Goal: Complete application form

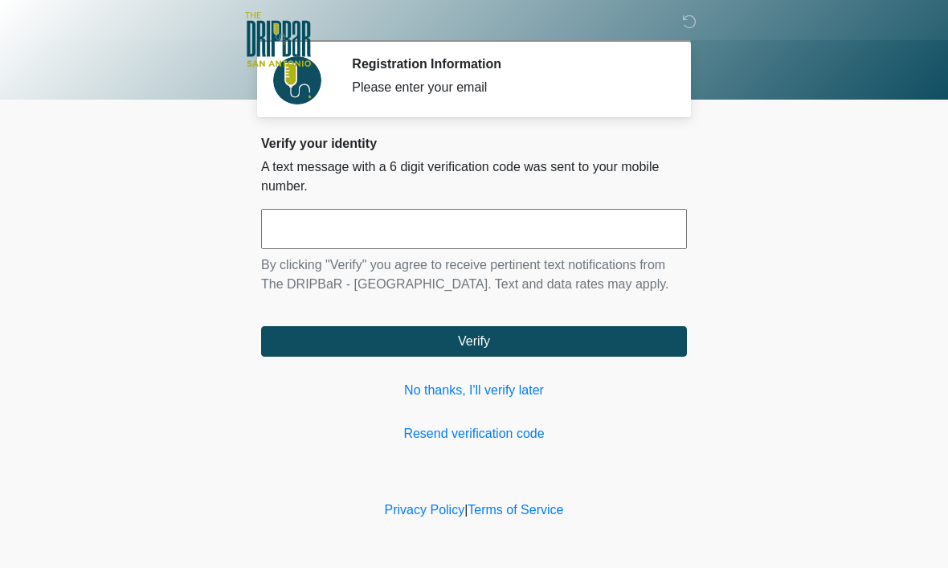
scroll to position [1, 0]
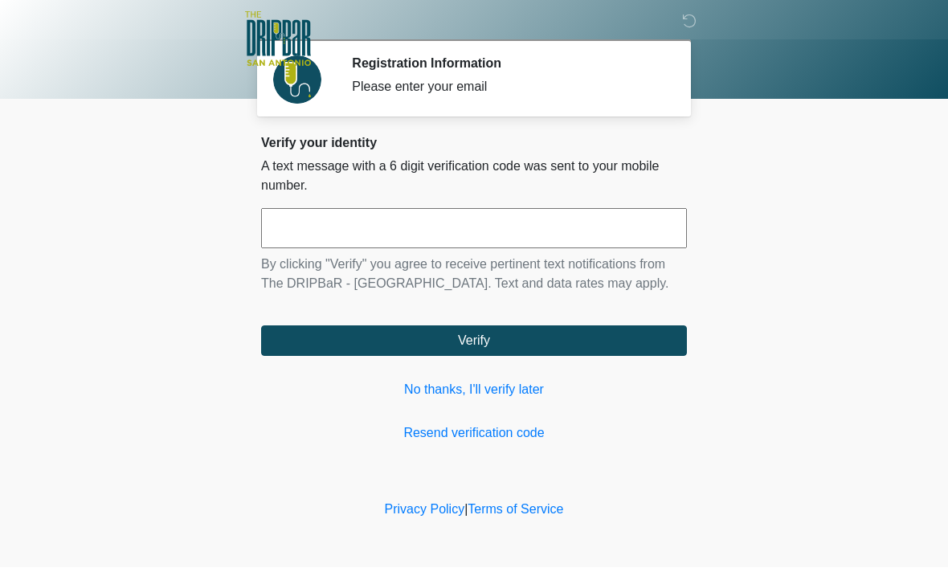
click at [496, 230] on input "text" at bounding box center [474, 229] width 426 height 40
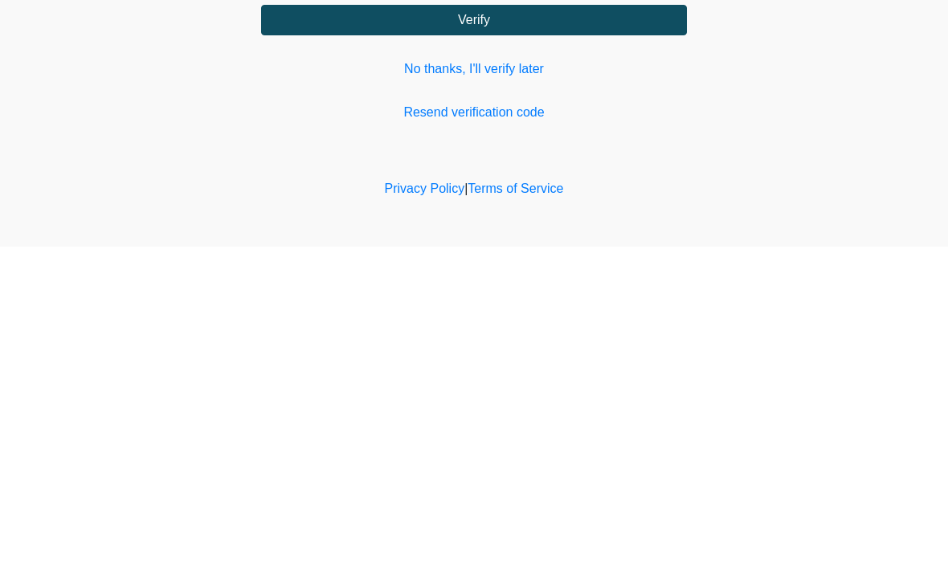
type input "******"
click at [623, 326] on button "Verify" at bounding box center [474, 341] width 426 height 31
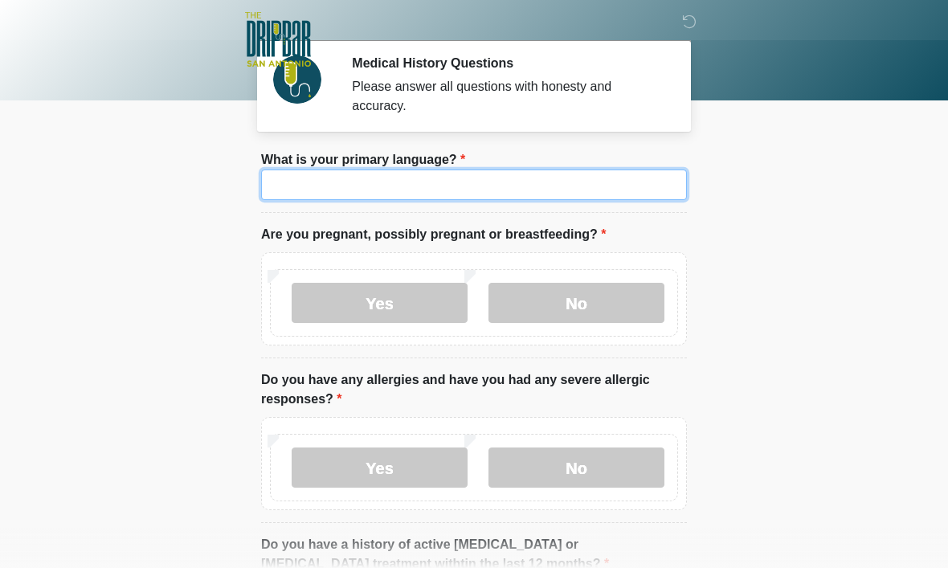
click at [501, 198] on input "What is your primary language?" at bounding box center [474, 185] width 426 height 31
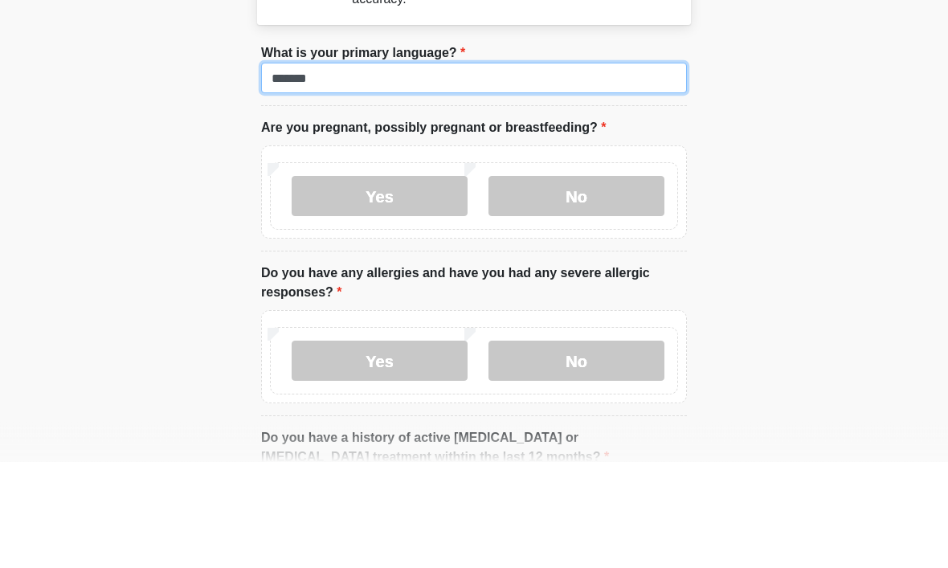
type input "*******"
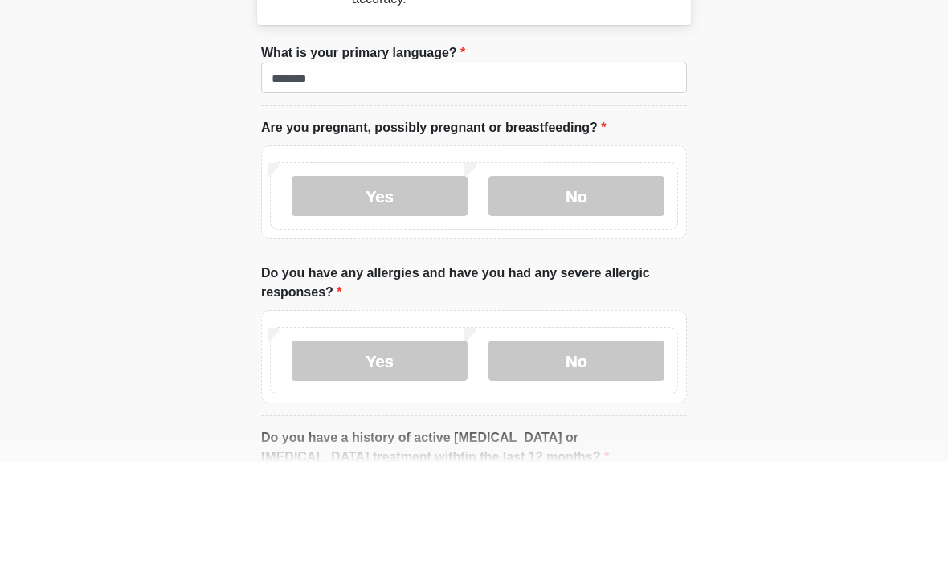
click at [637, 283] on label "No" at bounding box center [576, 303] width 176 height 40
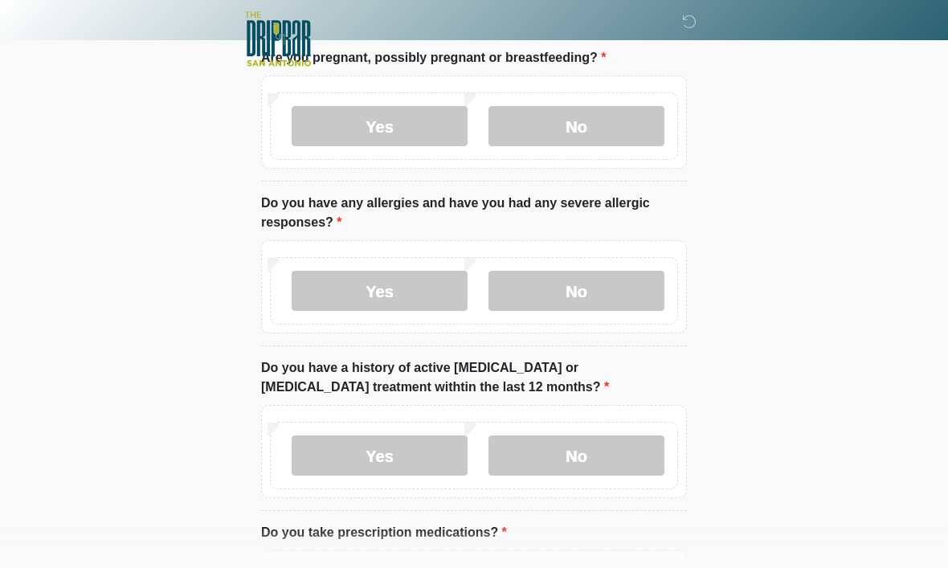
scroll to position [178, 0]
click at [616, 297] on label "No" at bounding box center [576, 290] width 176 height 40
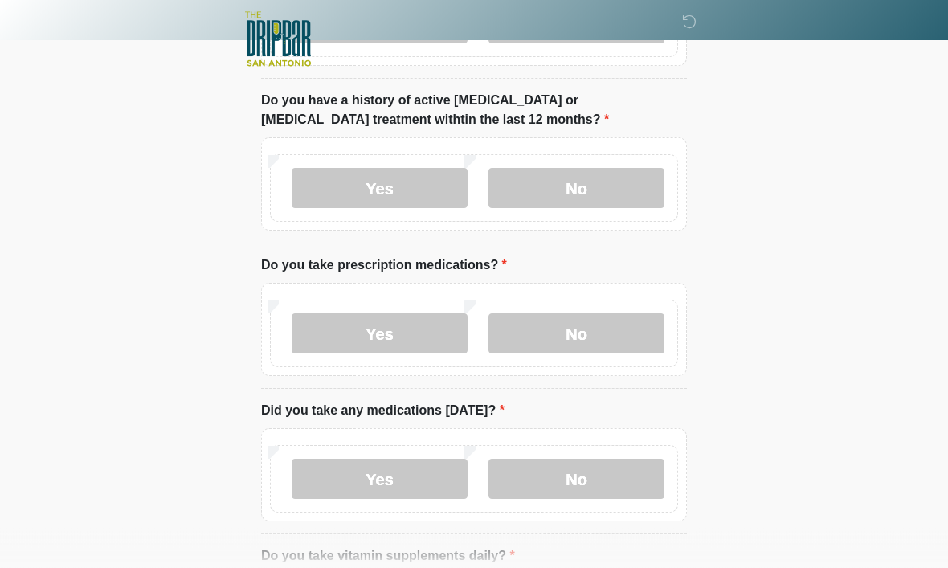
click at [638, 182] on label "No" at bounding box center [576, 189] width 176 height 40
click at [636, 334] on label "No" at bounding box center [576, 333] width 176 height 40
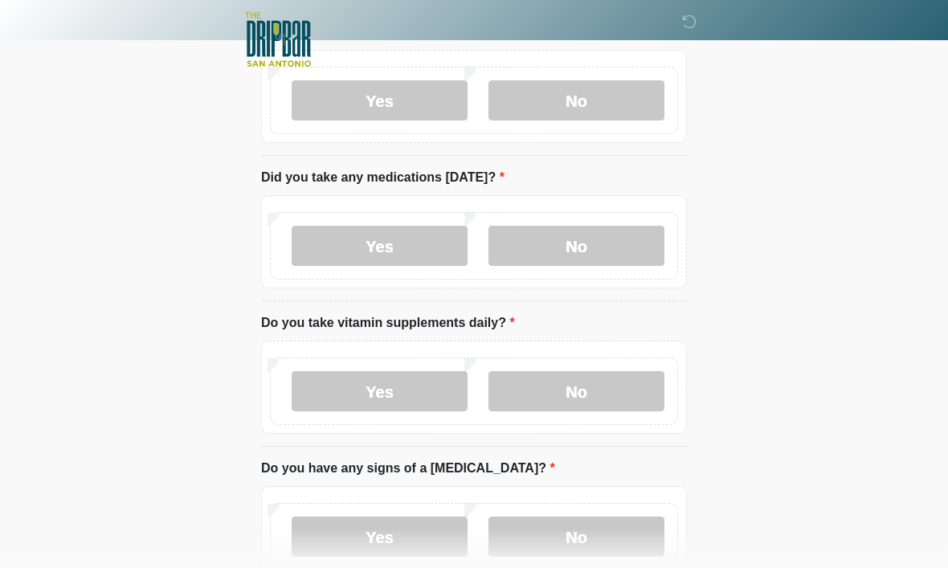
scroll to position [683, 0]
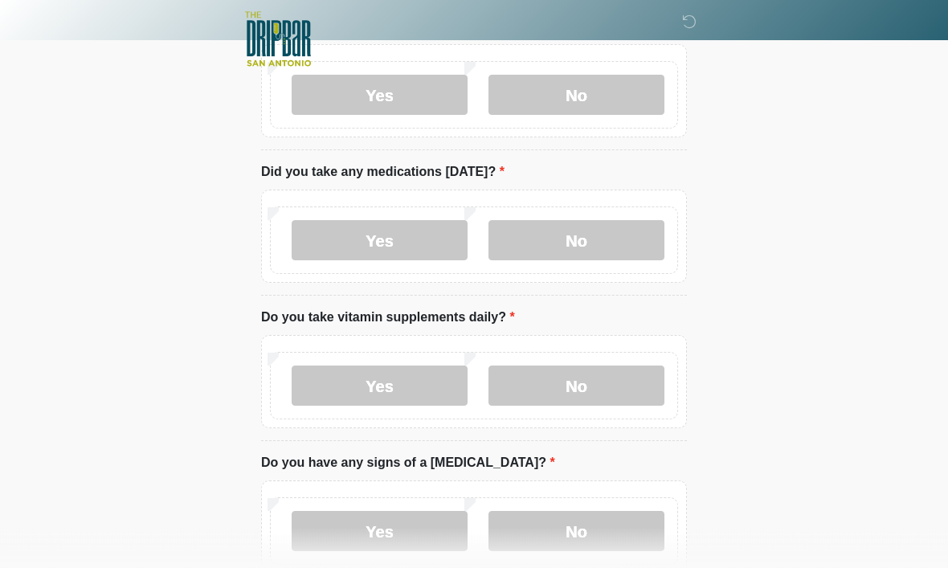
click at [611, 234] on label "No" at bounding box center [576, 241] width 176 height 40
click at [593, 400] on label "No" at bounding box center [576, 386] width 176 height 40
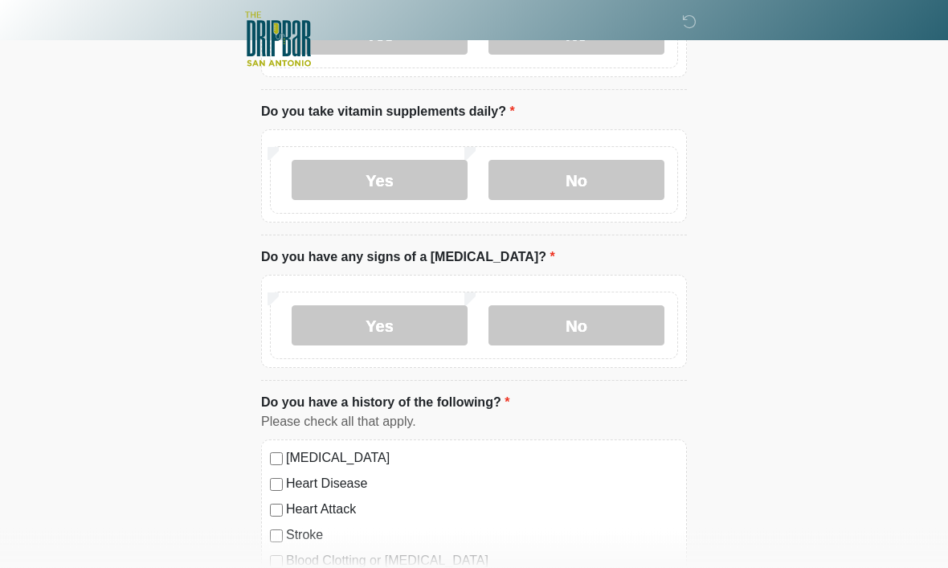
scroll to position [895, 0]
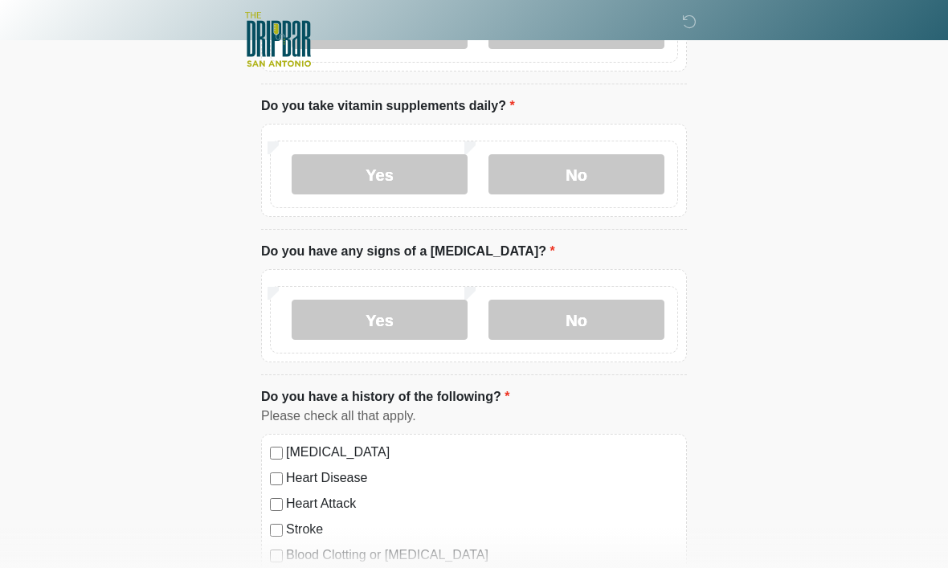
click at [604, 325] on label "No" at bounding box center [576, 320] width 176 height 40
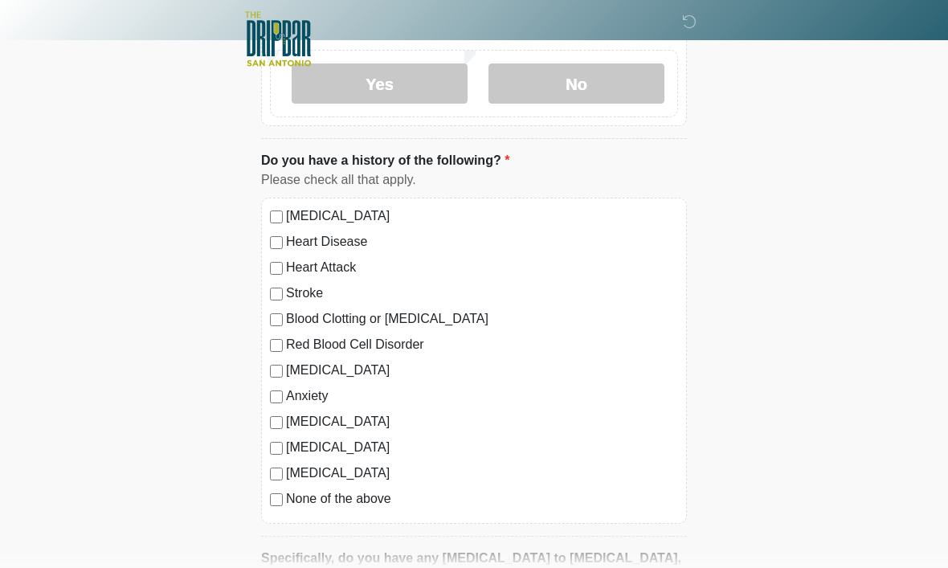
scroll to position [1132, 0]
click at [345, 491] on label "None of the above" at bounding box center [482, 497] width 392 height 19
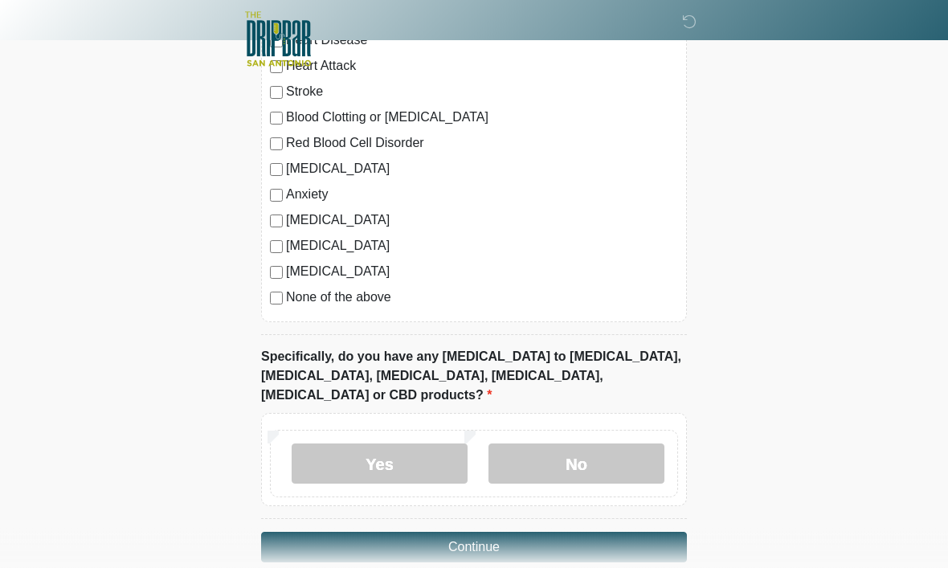
scroll to position [1337, 0]
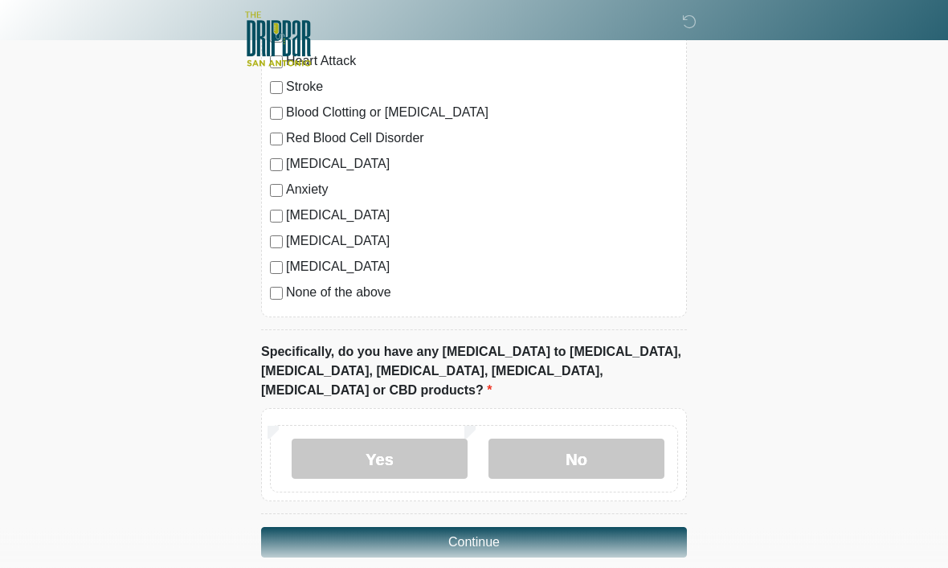
click at [594, 444] on label "No" at bounding box center [576, 459] width 176 height 40
click at [580, 528] on button "Continue" at bounding box center [474, 543] width 426 height 31
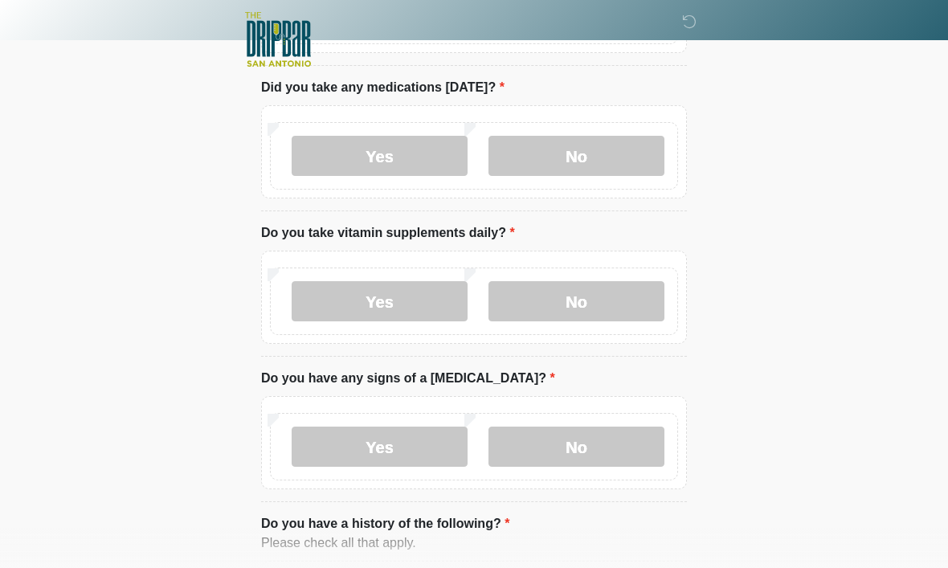
scroll to position [0, 0]
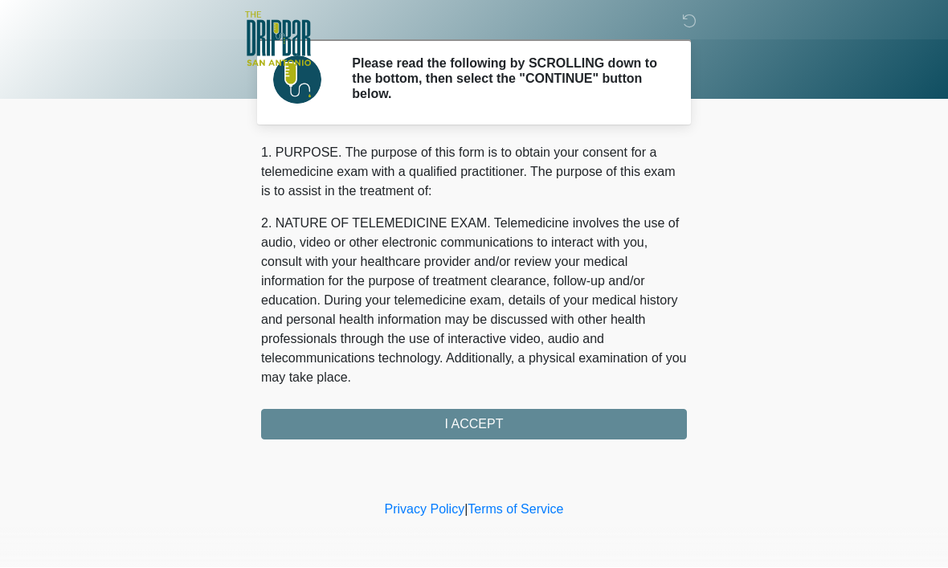
click at [570, 423] on div "1. PURPOSE. The purpose of this form is to obtain your consent for a telemedici…" at bounding box center [474, 292] width 426 height 296
click at [503, 432] on div "1. PURPOSE. The purpose of this form is to obtain your consent for a telemedici…" at bounding box center [474, 292] width 426 height 296
click at [541, 415] on div "1. PURPOSE. The purpose of this form is to obtain your consent for a telemedici…" at bounding box center [474, 292] width 426 height 296
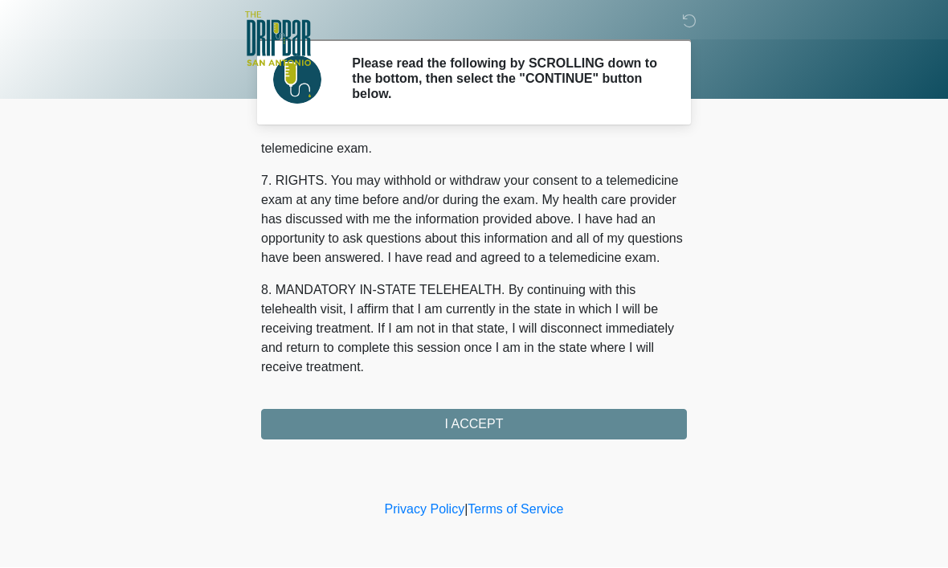
click at [513, 423] on div "1. PURPOSE. The purpose of this form is to obtain your consent for a telemedici…" at bounding box center [474, 292] width 426 height 296
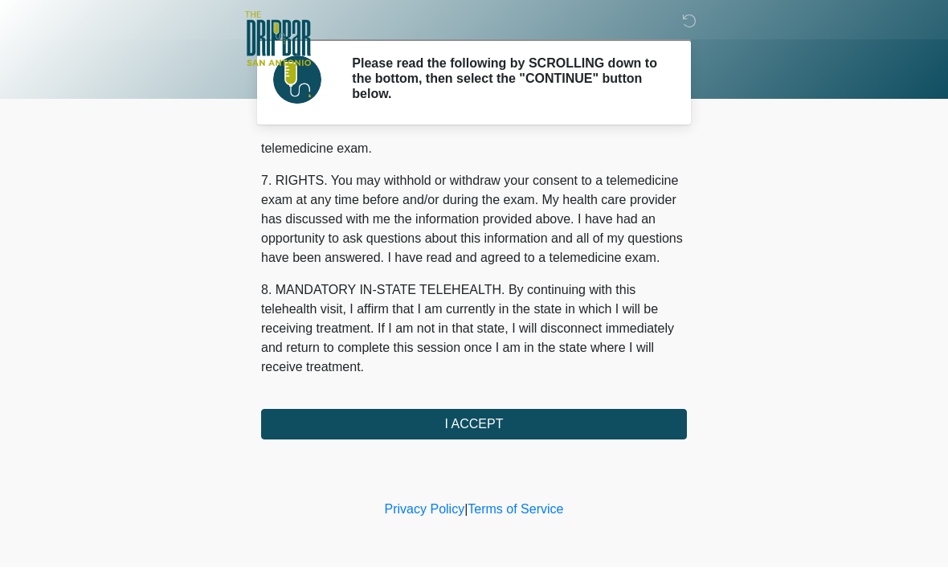
click at [512, 423] on button "I ACCEPT" at bounding box center [474, 425] width 426 height 31
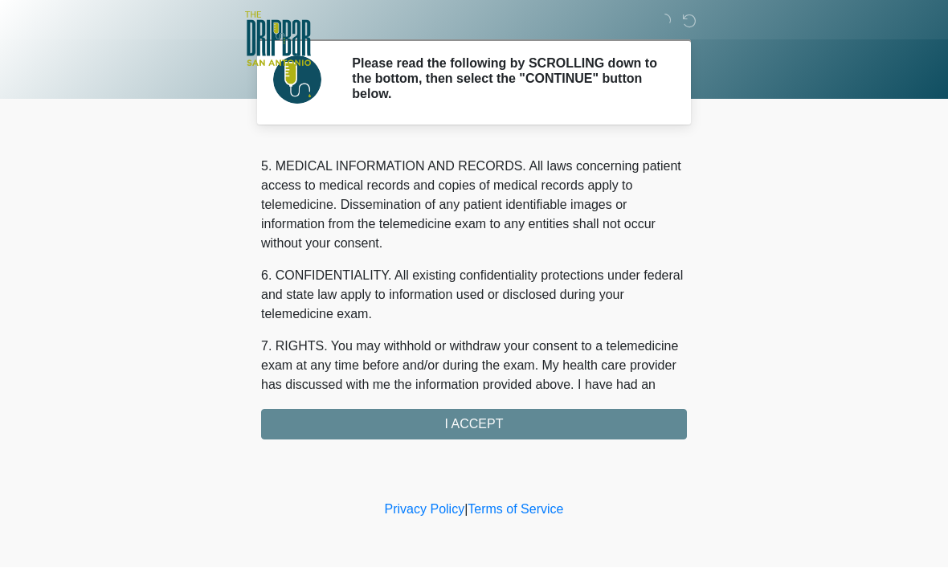
scroll to position [363, 0]
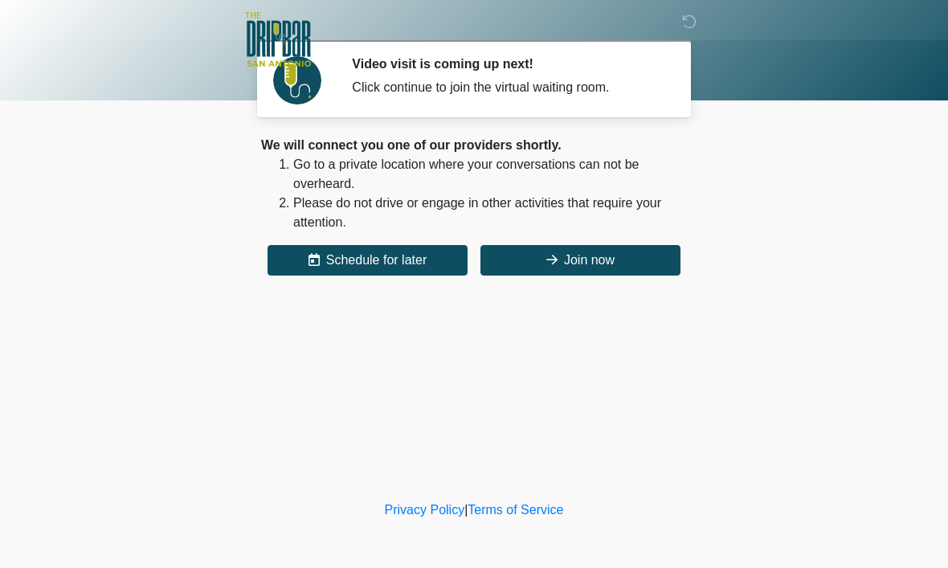
click at [628, 257] on button "Join now" at bounding box center [580, 260] width 200 height 31
